Goal: Use online tool/utility: Utilize a website feature to perform a specific function

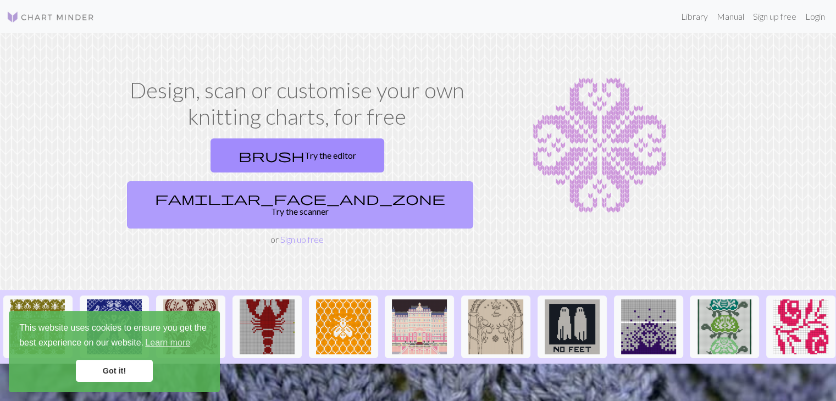
click at [364, 181] on link "familiar_face_and_zone Try the scanner" at bounding box center [300, 204] width 346 height 47
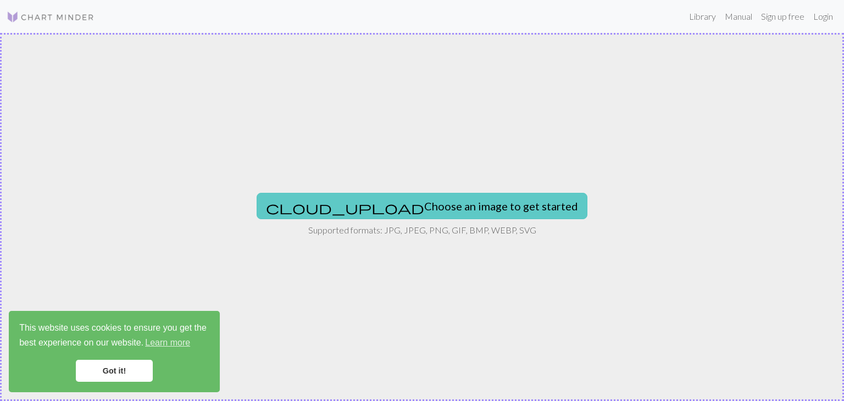
click at [391, 205] on button "cloud_upload Choose an image to get started" at bounding box center [422, 206] width 331 height 26
click at [430, 199] on button "cloud_upload Choose an image to get started" at bounding box center [422, 206] width 331 height 26
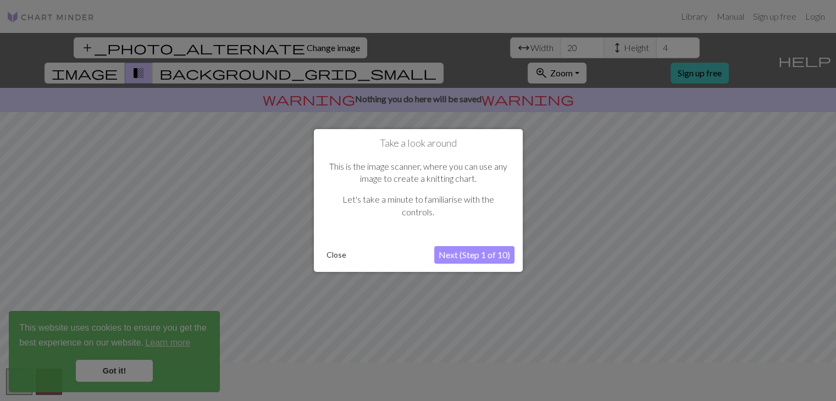
click at [458, 258] on button "Next (Step 1 of 10)" at bounding box center [474, 255] width 80 height 18
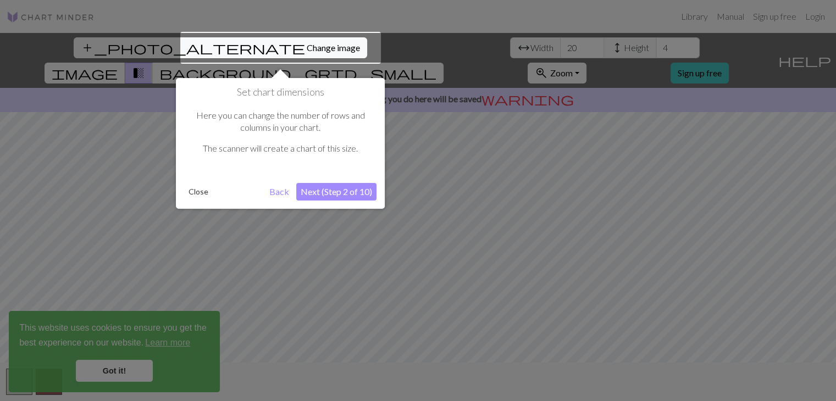
click at [343, 191] on button "Next (Step 2 of 10)" at bounding box center [336, 192] width 80 height 18
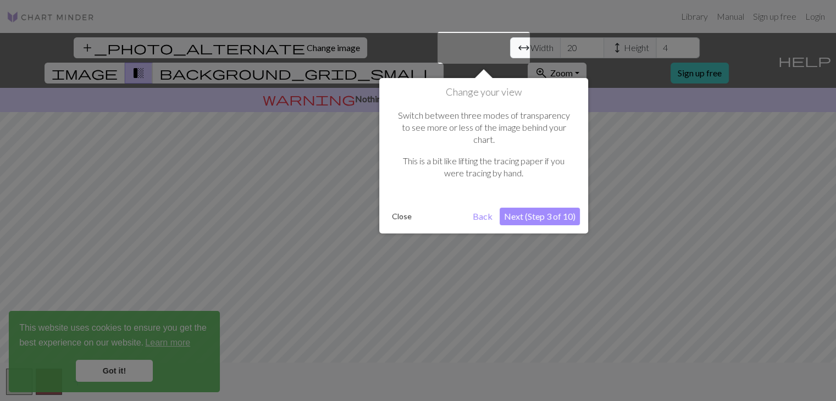
click at [533, 208] on button "Next (Step 3 of 10)" at bounding box center [540, 217] width 80 height 18
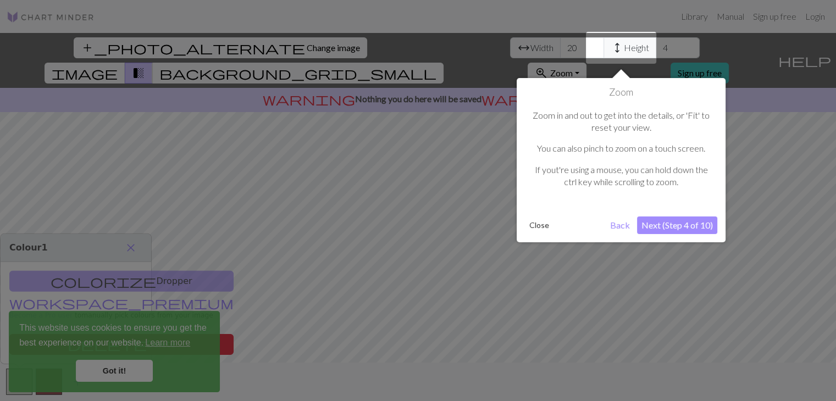
click at [685, 222] on button "Next (Step 4 of 10)" at bounding box center [677, 226] width 80 height 18
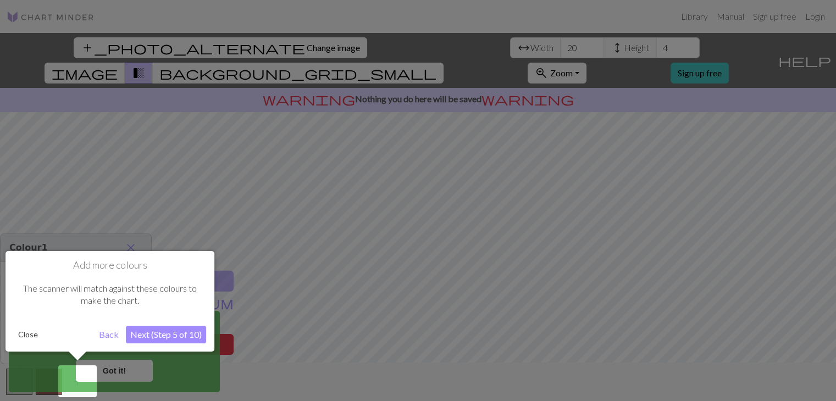
click at [163, 333] on button "Next (Step 5 of 10)" at bounding box center [166, 335] width 80 height 18
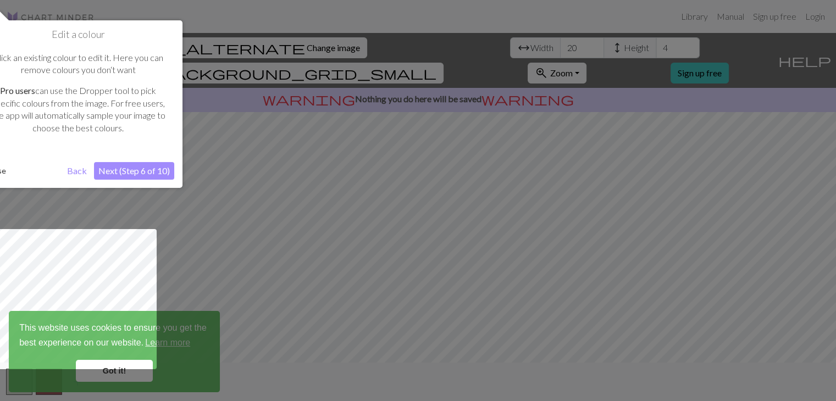
click at [115, 169] on button "Next (Step 6 of 10)" at bounding box center [134, 171] width 80 height 18
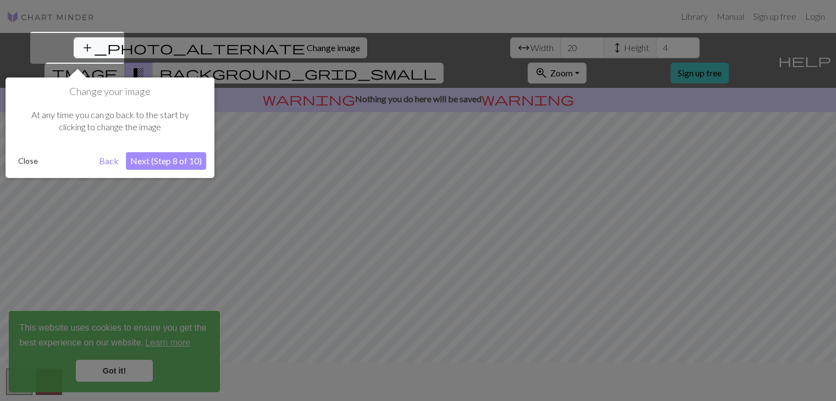
click at [168, 159] on button "Next (Step 8 of 10)" at bounding box center [166, 161] width 80 height 18
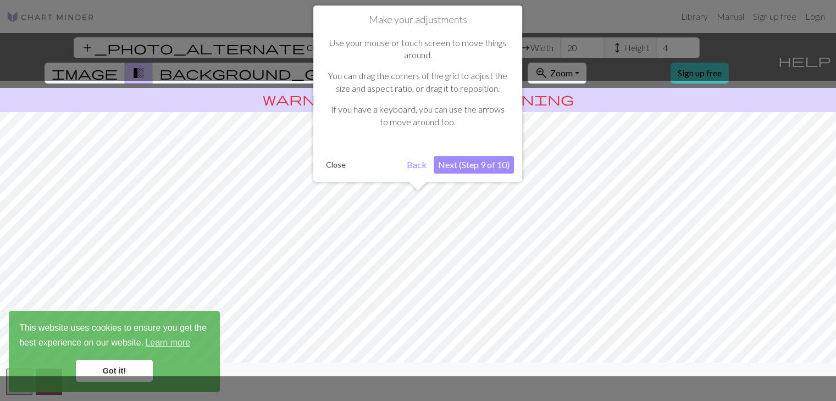
click at [426, 161] on button "Back" at bounding box center [416, 165] width 29 height 18
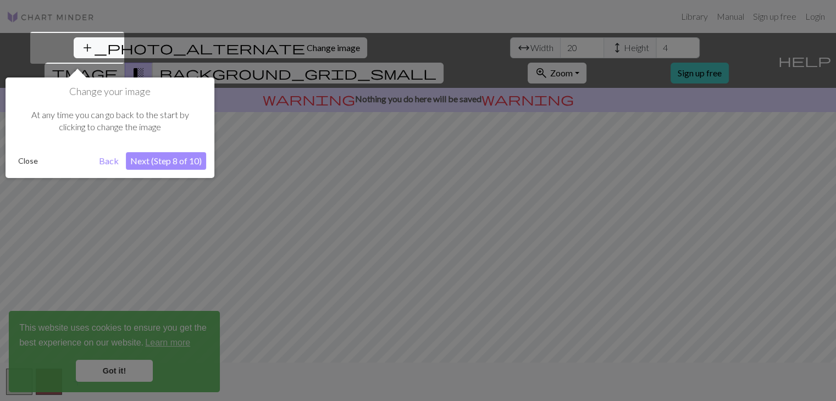
click at [151, 161] on button "Next (Step 8 of 10)" at bounding box center [166, 161] width 80 height 18
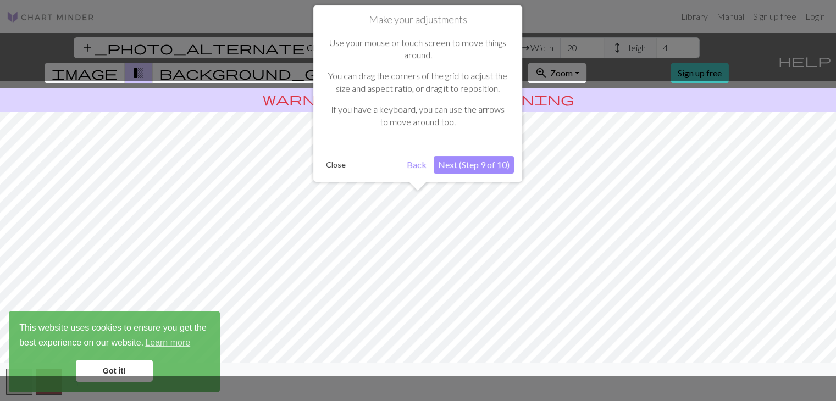
click at [480, 164] on button "Next (Step 9 of 10)" at bounding box center [474, 165] width 80 height 18
